Goal: Task Accomplishment & Management: Manage account settings

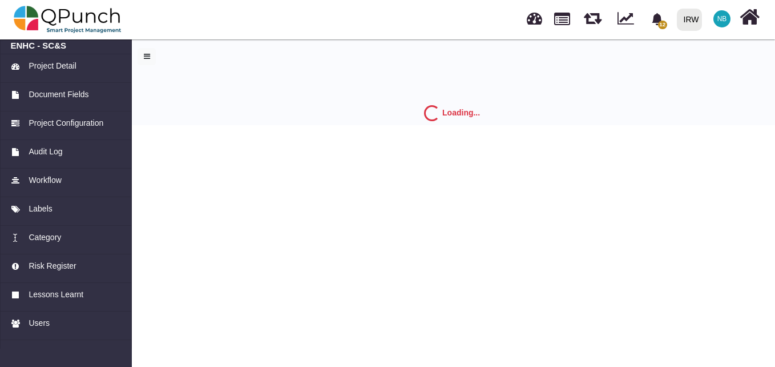
select select "*"
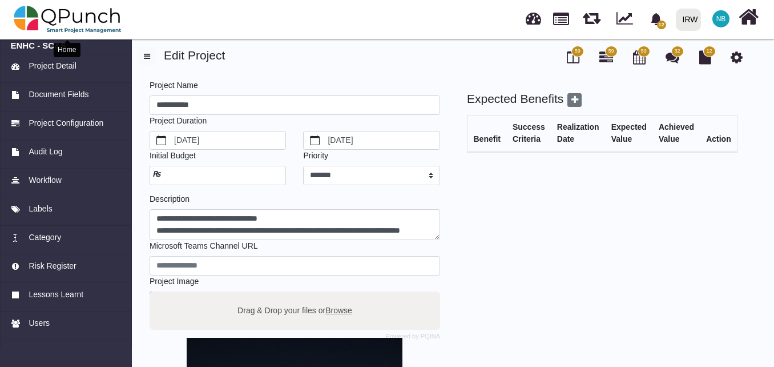
click at [58, 15] on img at bounding box center [68, 19] width 108 height 34
select select "**********"
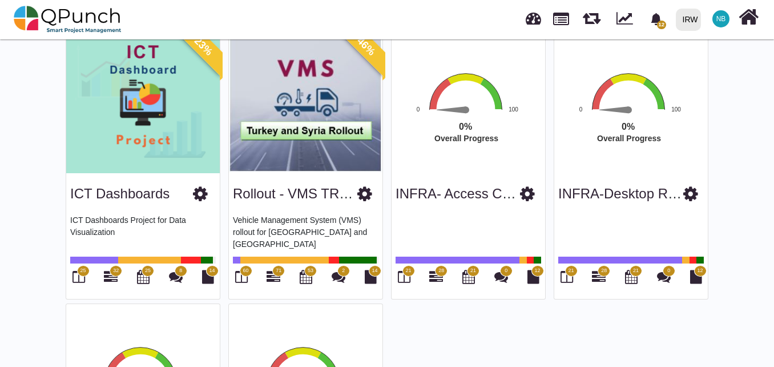
scroll to position [1176, 0]
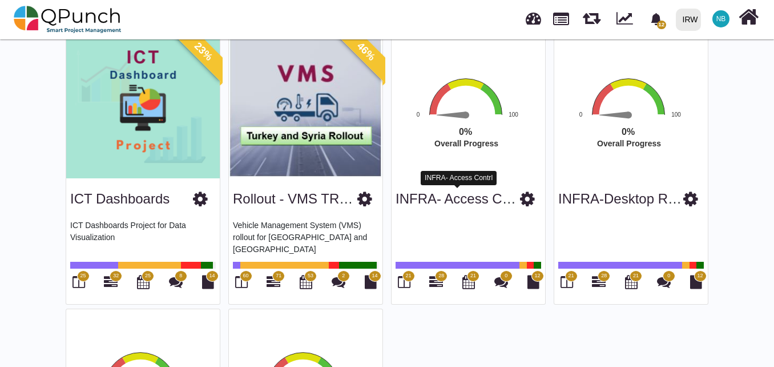
click at [438, 199] on link "INFRA- Access Contrl" at bounding box center [462, 198] width 133 height 15
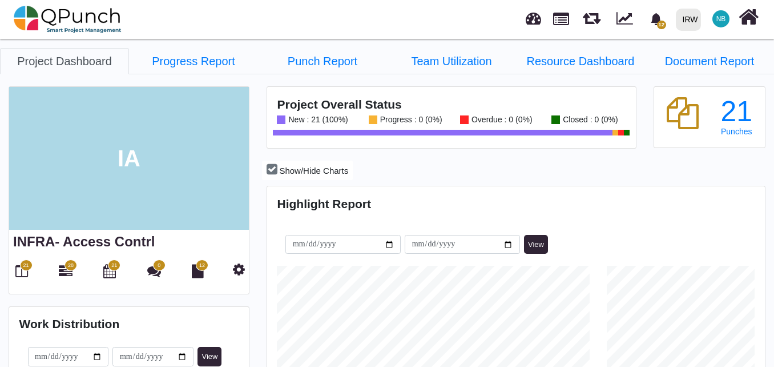
click at [697, 19] on div "IRW" at bounding box center [690, 20] width 15 height 20
click at [718, 21] on span "NB" at bounding box center [722, 18] width 10 height 7
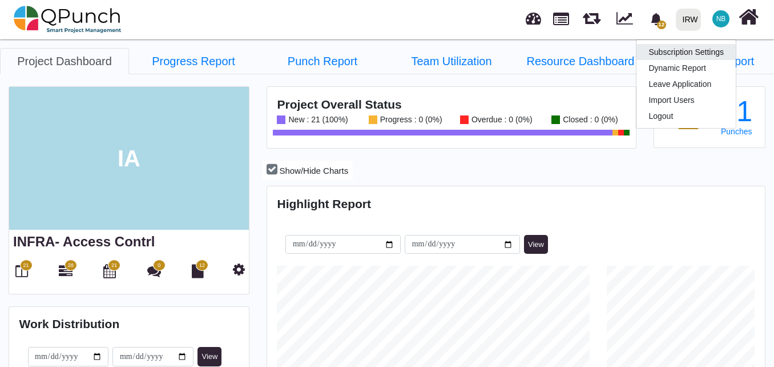
click at [713, 48] on link "Subscription Settings" at bounding box center [686, 52] width 99 height 16
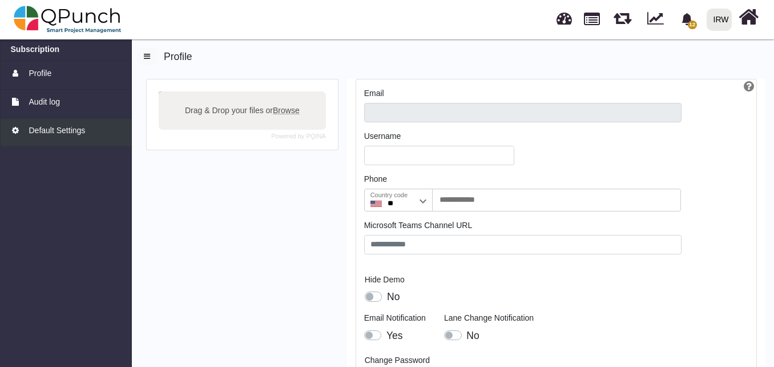
type input "**********"
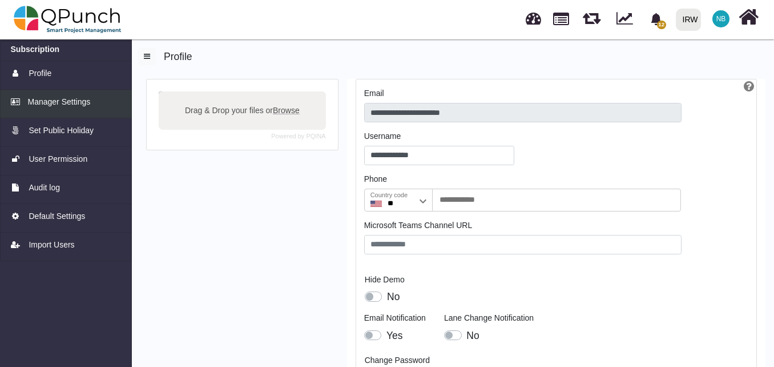
click at [83, 99] on span "Manager Settings" at bounding box center [59, 102] width 63 height 12
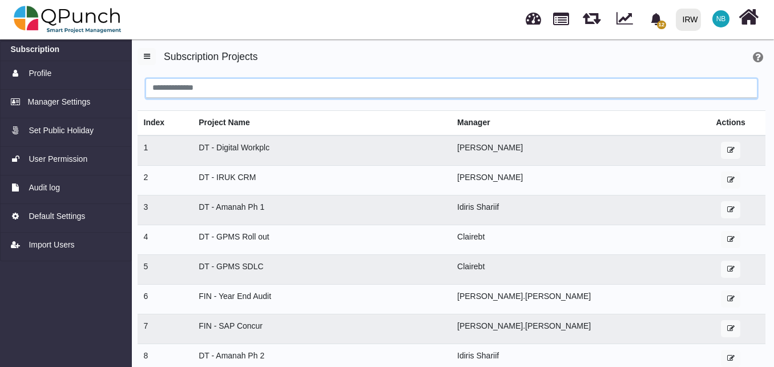
click at [247, 86] on input "search" at bounding box center [451, 88] width 611 height 19
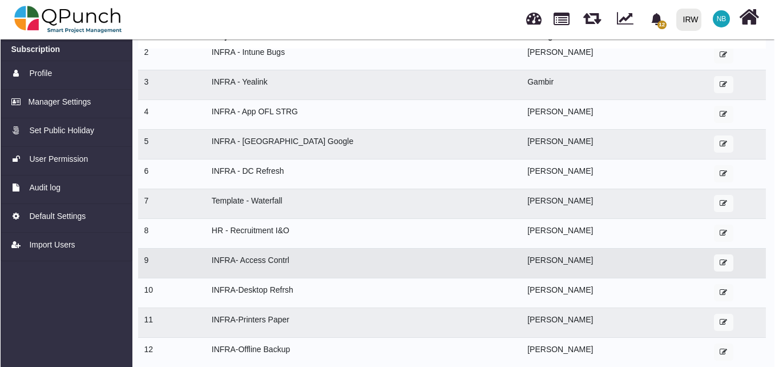
scroll to position [102, 0]
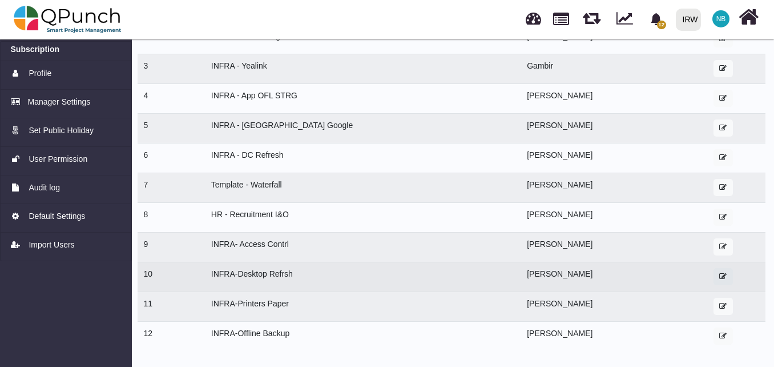
type input "*****"
click at [715, 272] on button "button" at bounding box center [723, 276] width 19 height 17
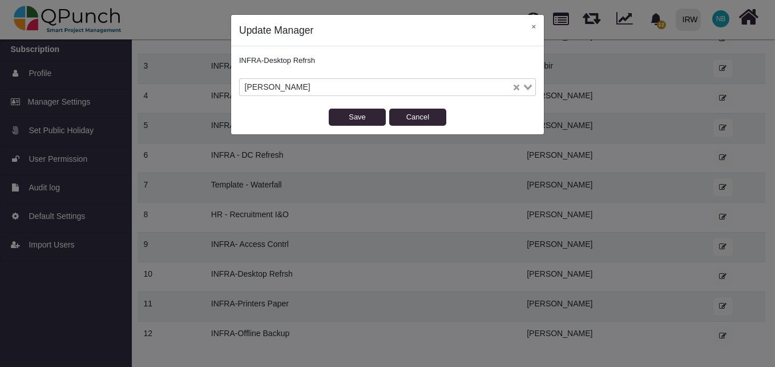
click at [434, 91] on input "Search for option" at bounding box center [412, 87] width 197 height 13
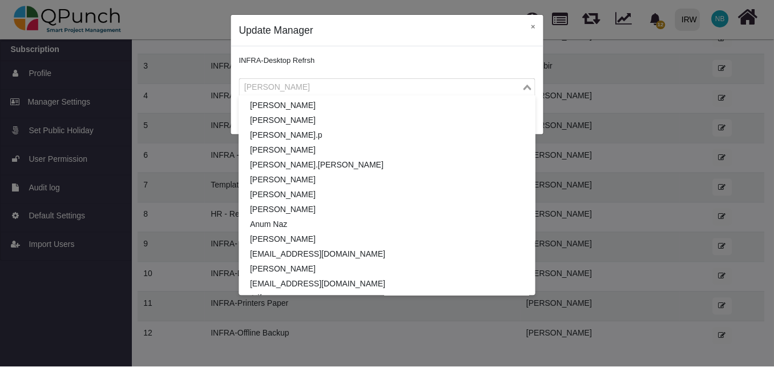
scroll to position [649, 0]
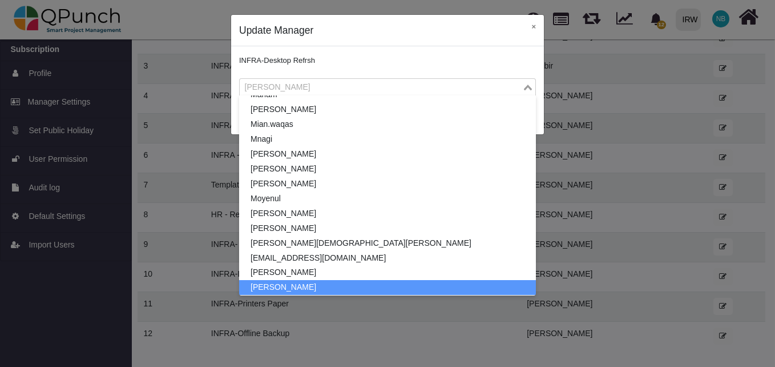
click at [434, 91] on input "Search for option" at bounding box center [381, 87] width 280 height 13
click at [533, 26] on button "×" at bounding box center [534, 26] width 21 height 23
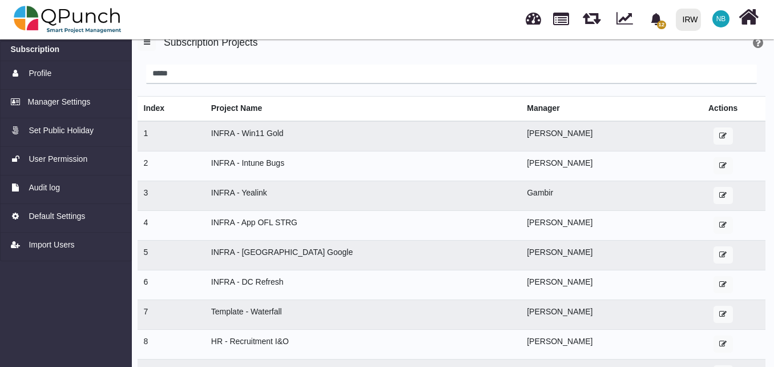
scroll to position [0, 0]
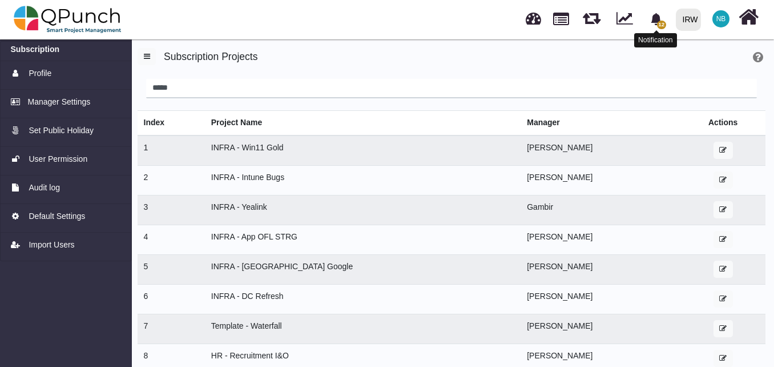
click at [658, 22] on icon "bell fill" at bounding box center [656, 19] width 10 height 12
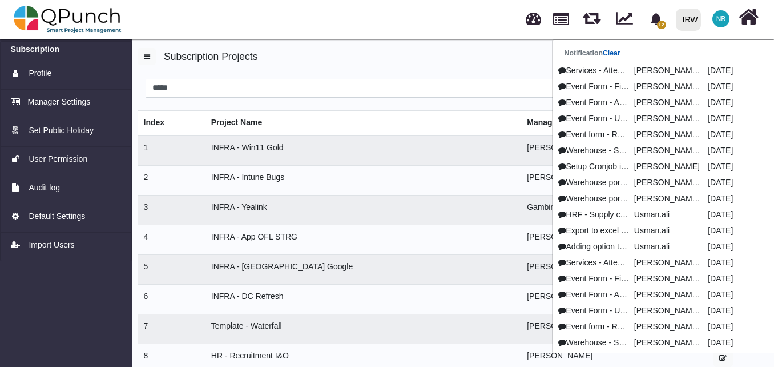
click at [610, 51] on link "Clear" at bounding box center [612, 53] width 18 height 8
